Goal: Ask a question

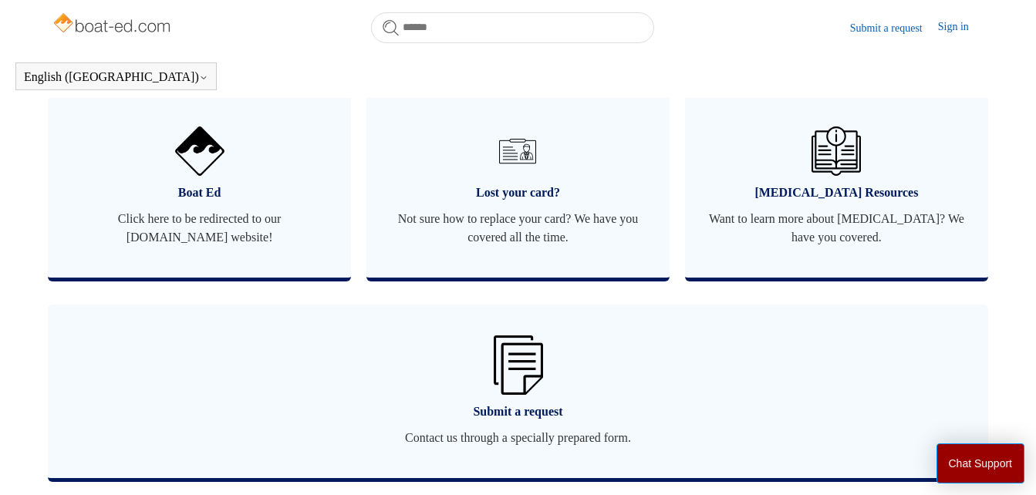
scroll to position [1026, 0]
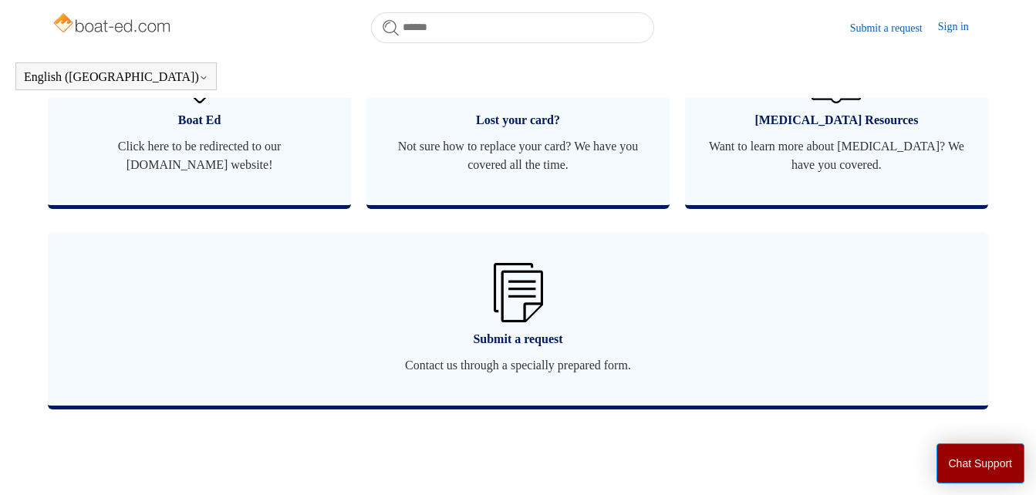
click at [1034, 490] on main "Boat-Ed Search Welcome to the Boat-Ed Support Center! How can we help you? Cate…" at bounding box center [518, 16] width 1036 height 1977
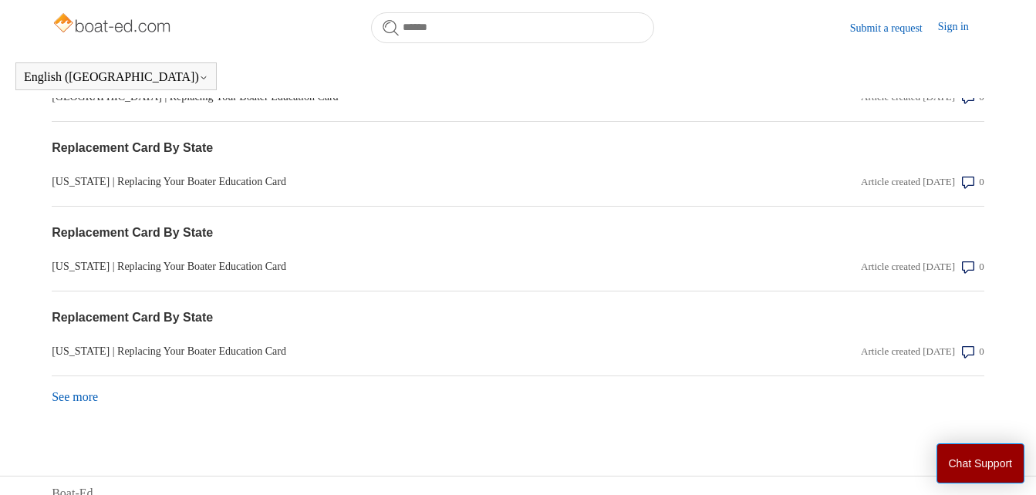
scroll to position [1617, 0]
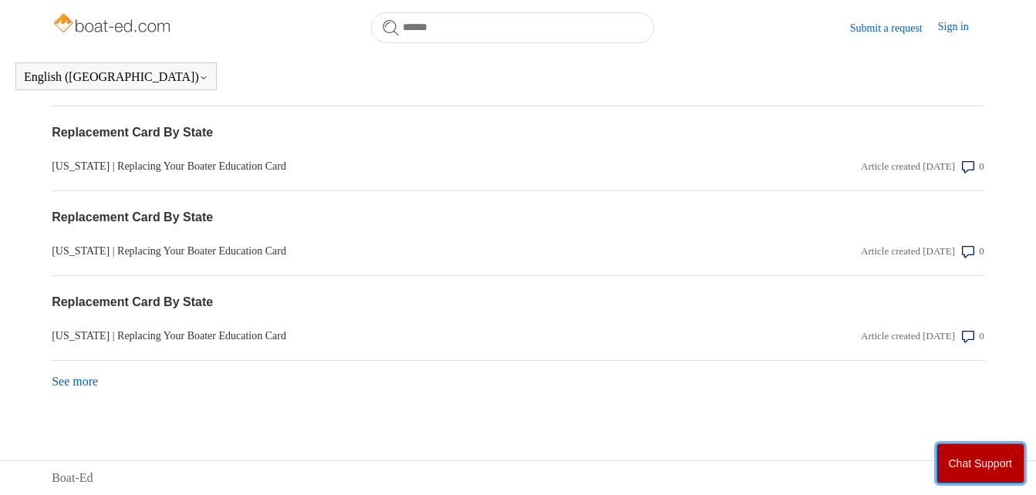
click at [988, 463] on button "Chat Support" at bounding box center [980, 463] width 89 height 40
click at [77, 389] on div "See more items from recent activity" at bounding box center [518, 376] width 932 height 30
click at [80, 381] on link "See more items from recent activity" at bounding box center [75, 381] width 46 height 13
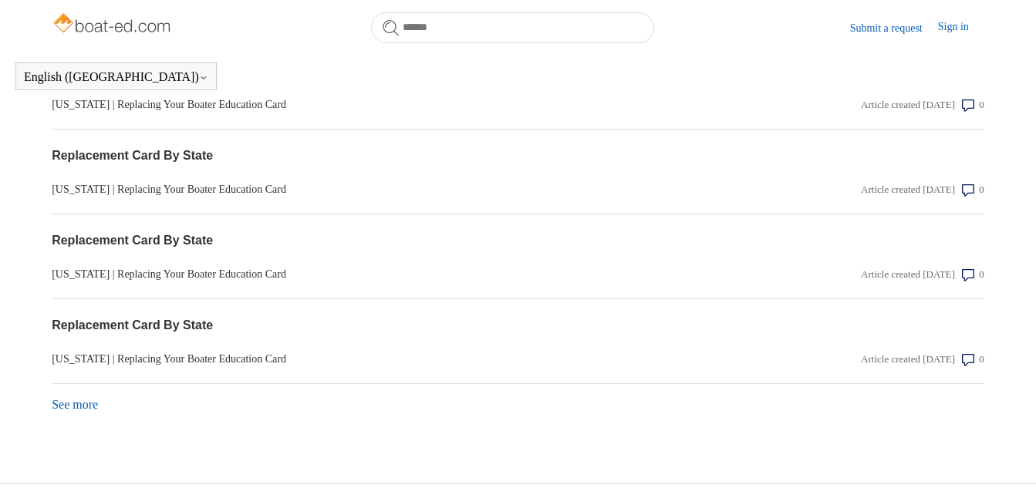
scroll to position [2041, 0]
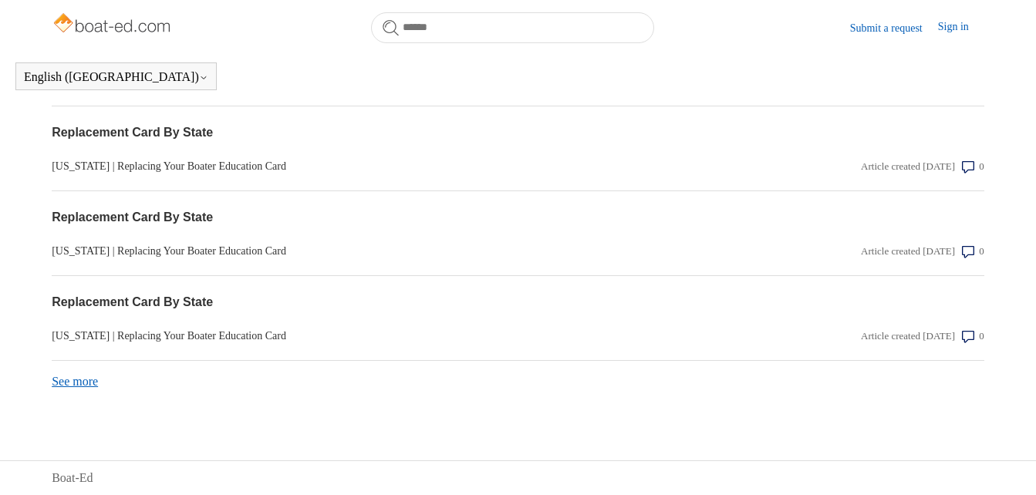
click at [92, 388] on link "See more items from recent activity" at bounding box center [75, 381] width 46 height 13
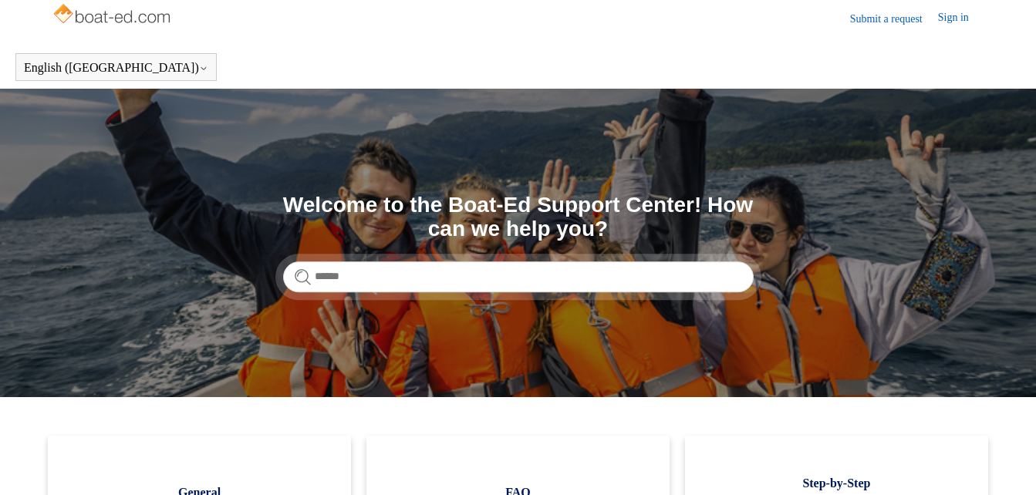
scroll to position [0, 0]
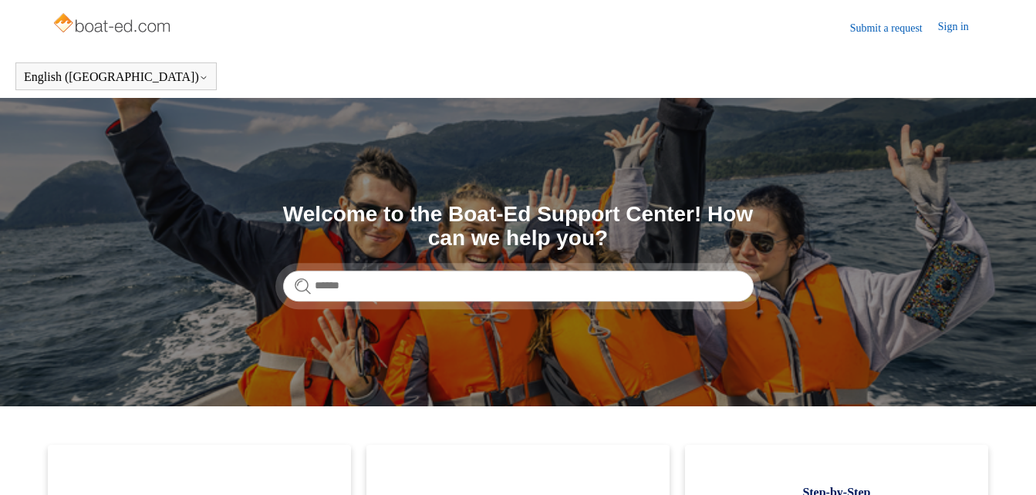
click at [899, 29] on link "Submit a request" at bounding box center [894, 28] width 88 height 16
